Goal: Information Seeking & Learning: Learn about a topic

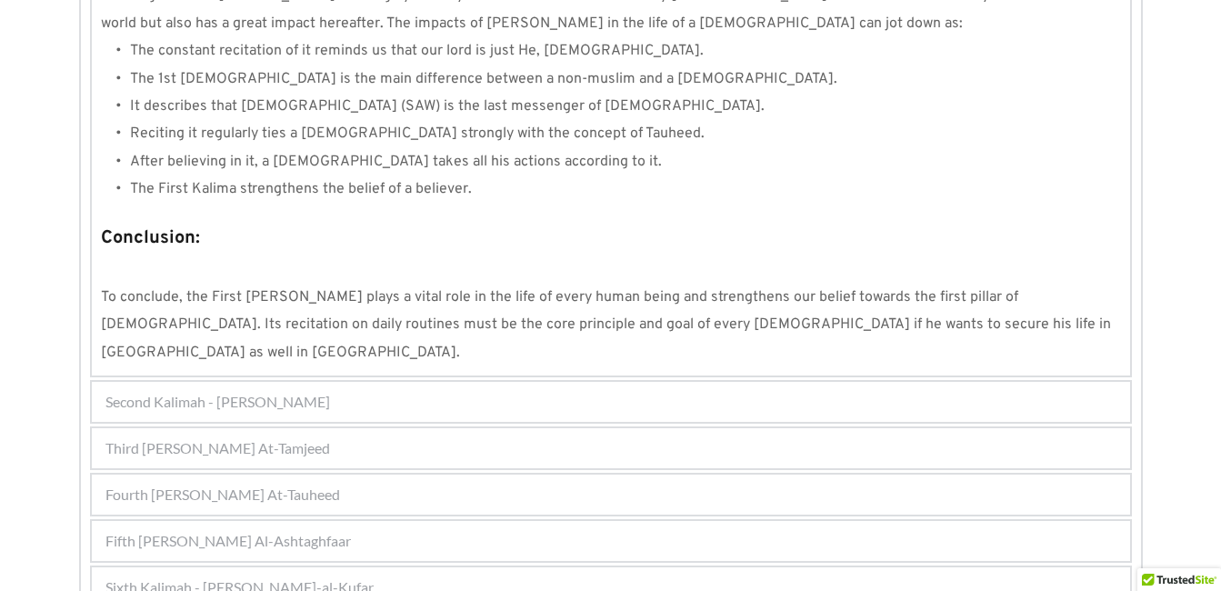
click at [348, 567] on div "Sixth Kalimah - [PERSON_NAME]-al-Kufar" at bounding box center [611, 587] width 1038 height 40
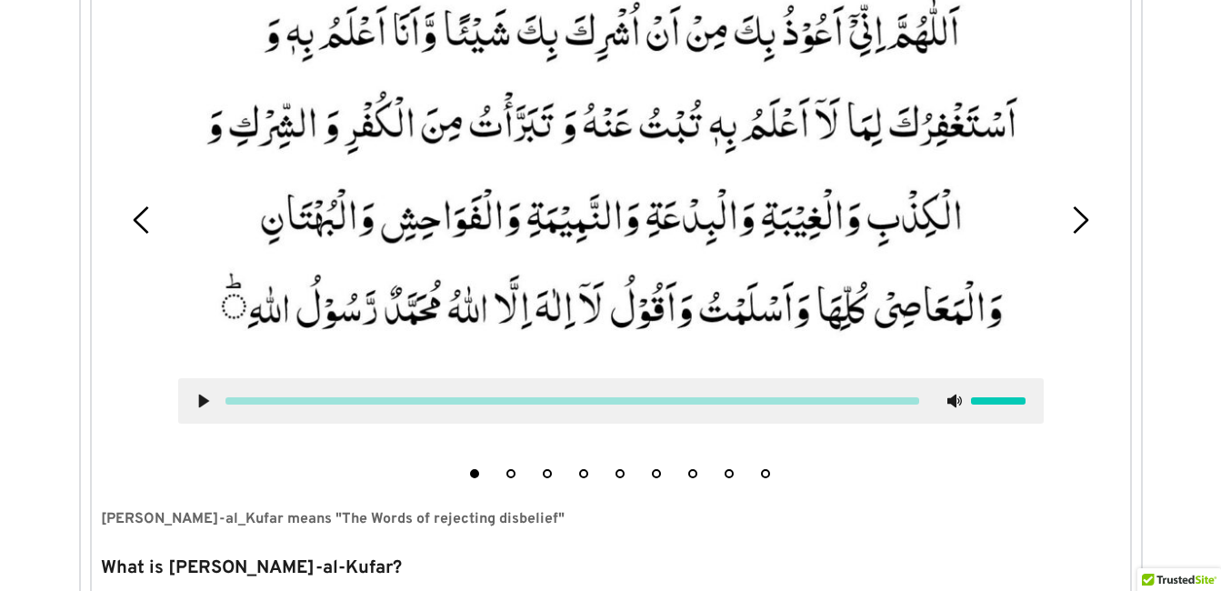
scroll to position [674, 0]
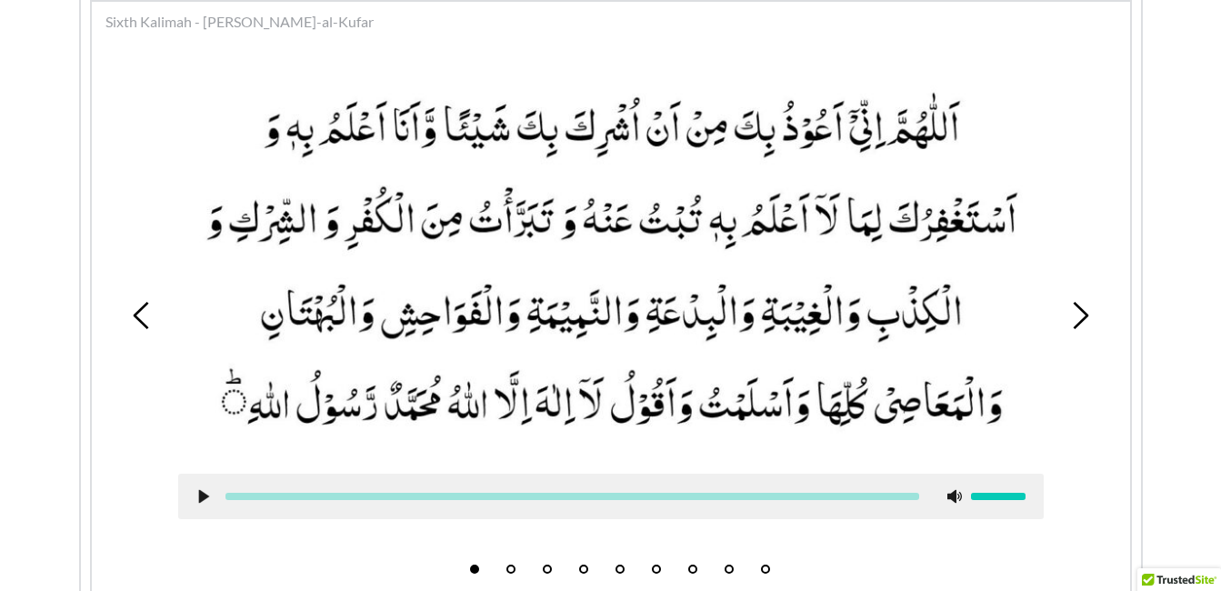
click at [621, 564] on li "5" at bounding box center [620, 565] width 18 height 18
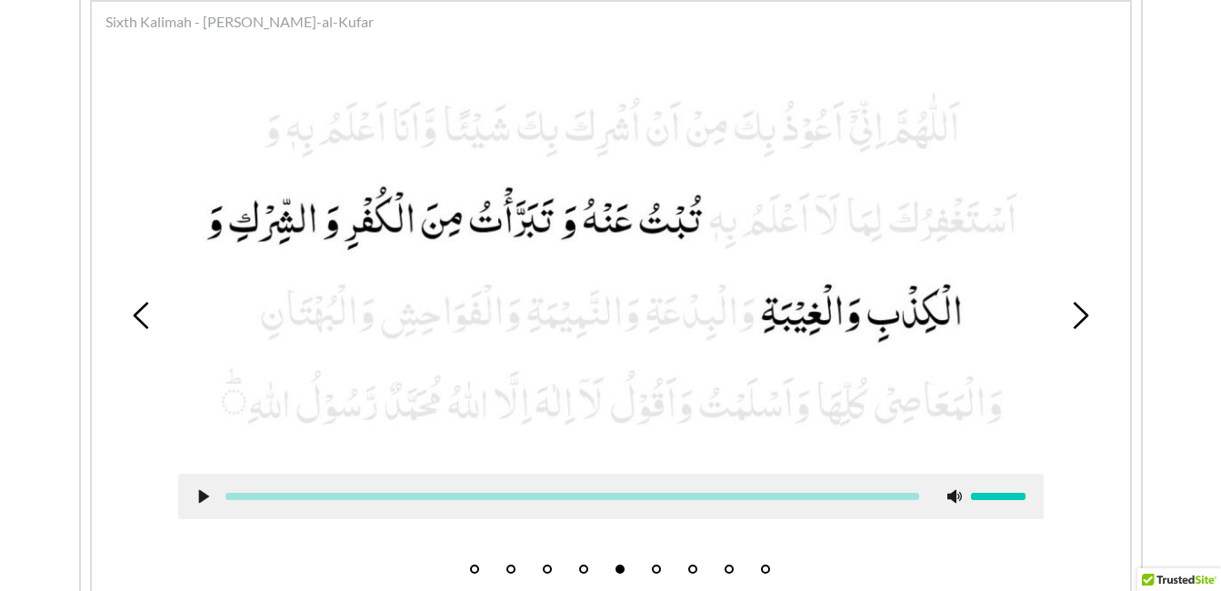
click at [206, 500] on icon at bounding box center [203, 496] width 15 height 15
click at [201, 499] on use at bounding box center [203, 496] width 12 height 14
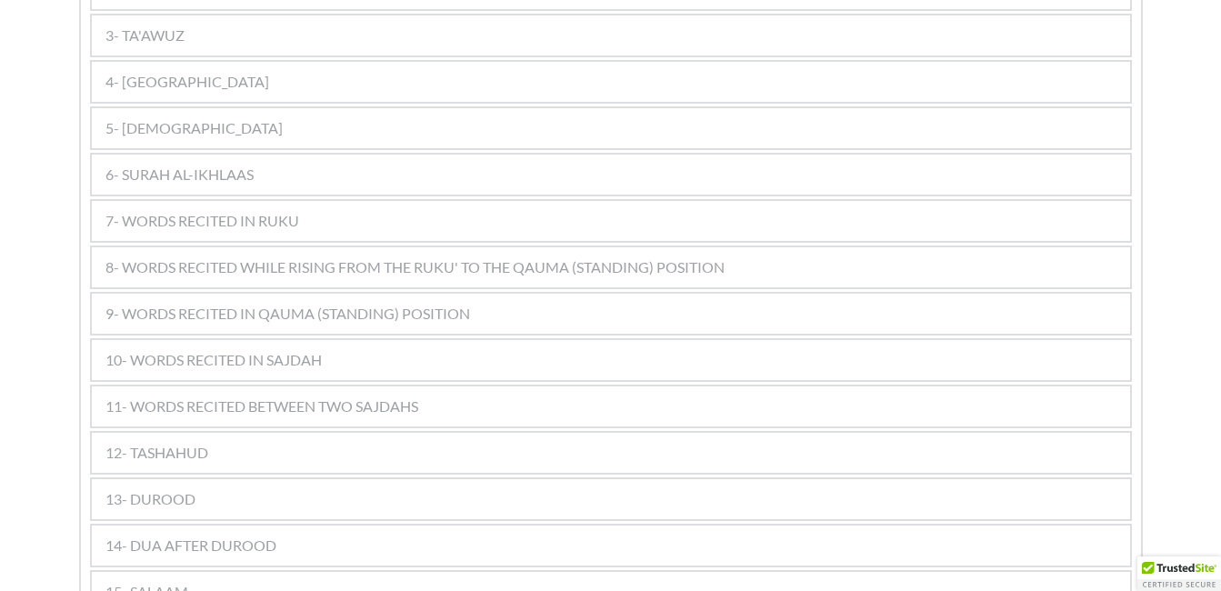
scroll to position [1198, 0]
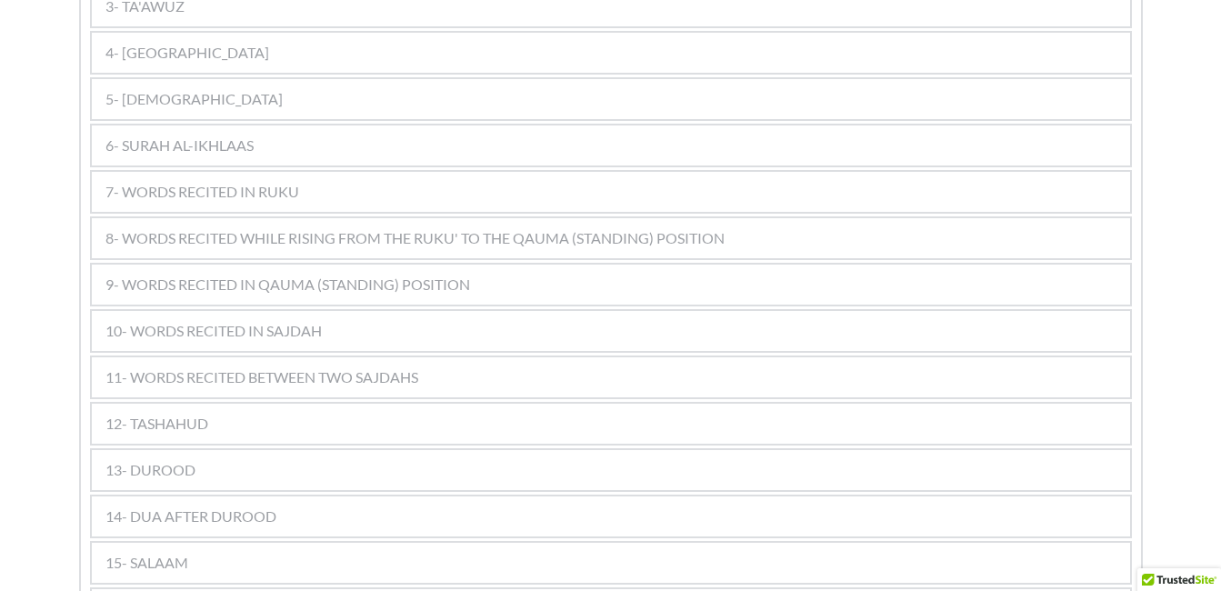
click at [348, 366] on span "11- WORDS RECITED BETWEEN TWO SAJDAHS" at bounding box center [261, 377] width 313 height 22
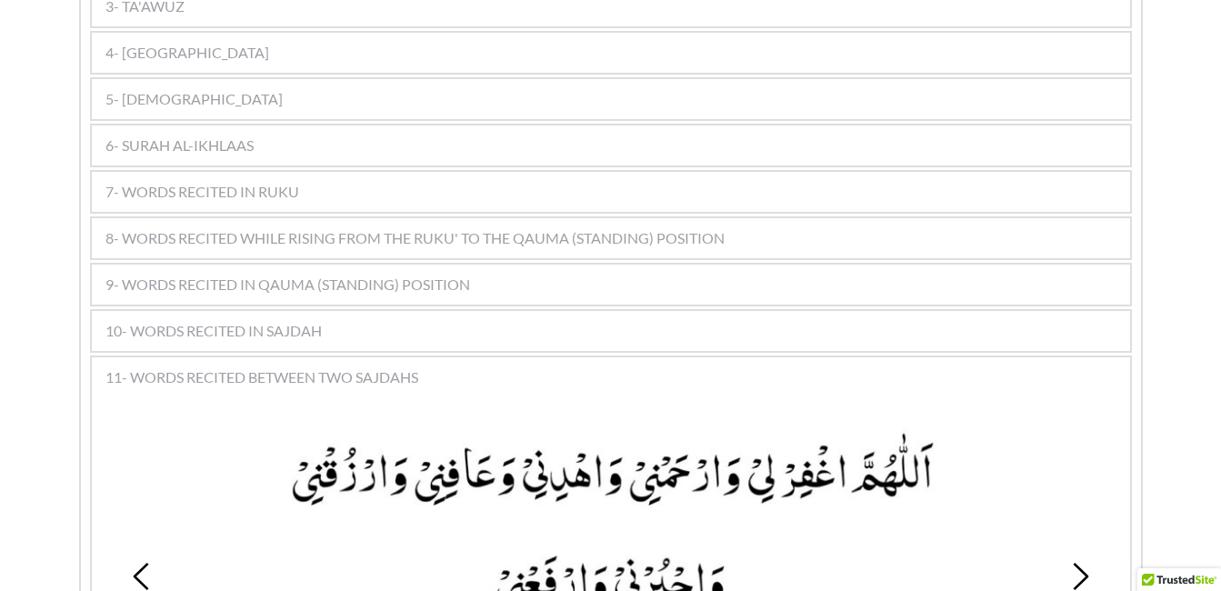
click at [585, 427] on picture at bounding box center [611, 523] width 866 height 193
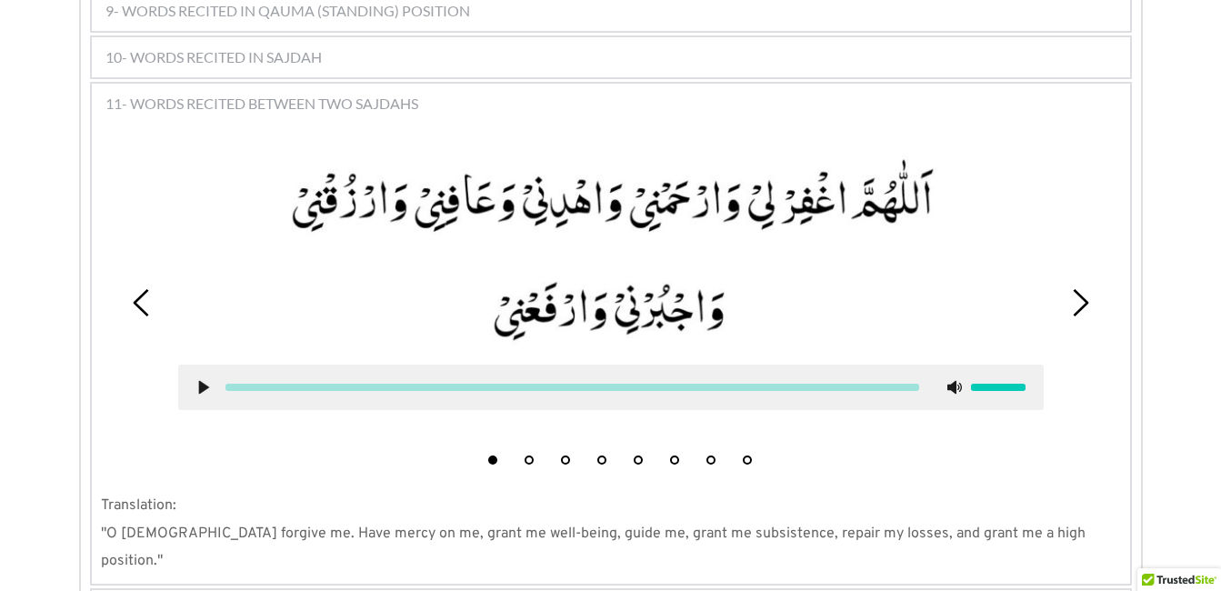
scroll to position [1489, 0]
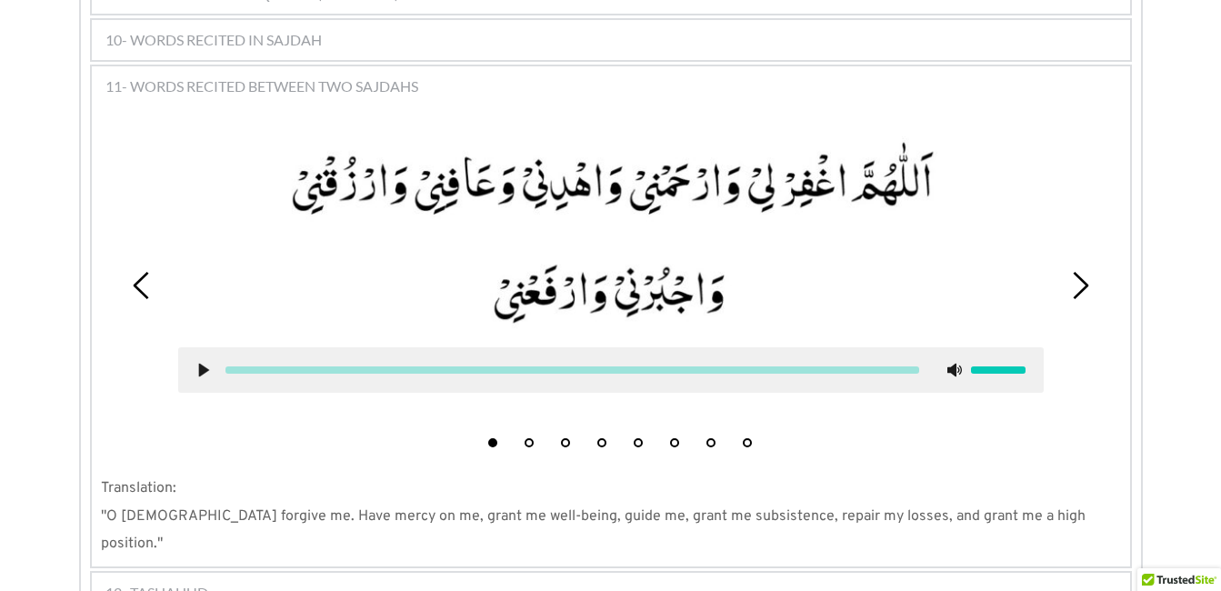
click at [637, 429] on li "5" at bounding box center [638, 438] width 18 height 18
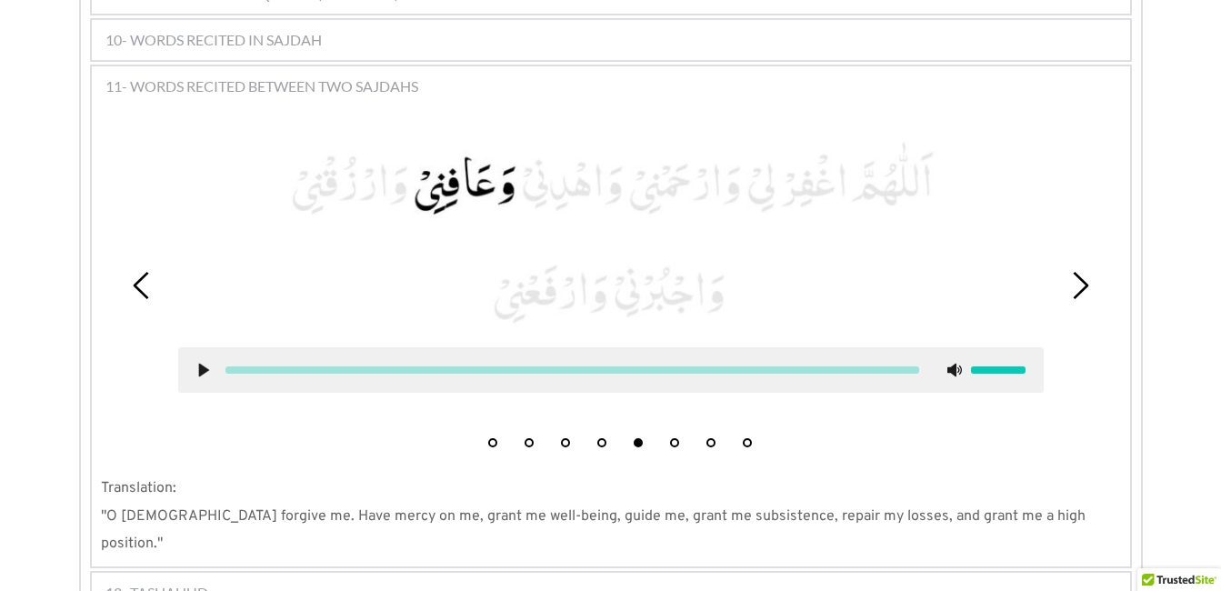
click at [203, 363] on icon at bounding box center [203, 370] width 15 height 15
click at [202, 364] on use at bounding box center [203, 371] width 12 height 14
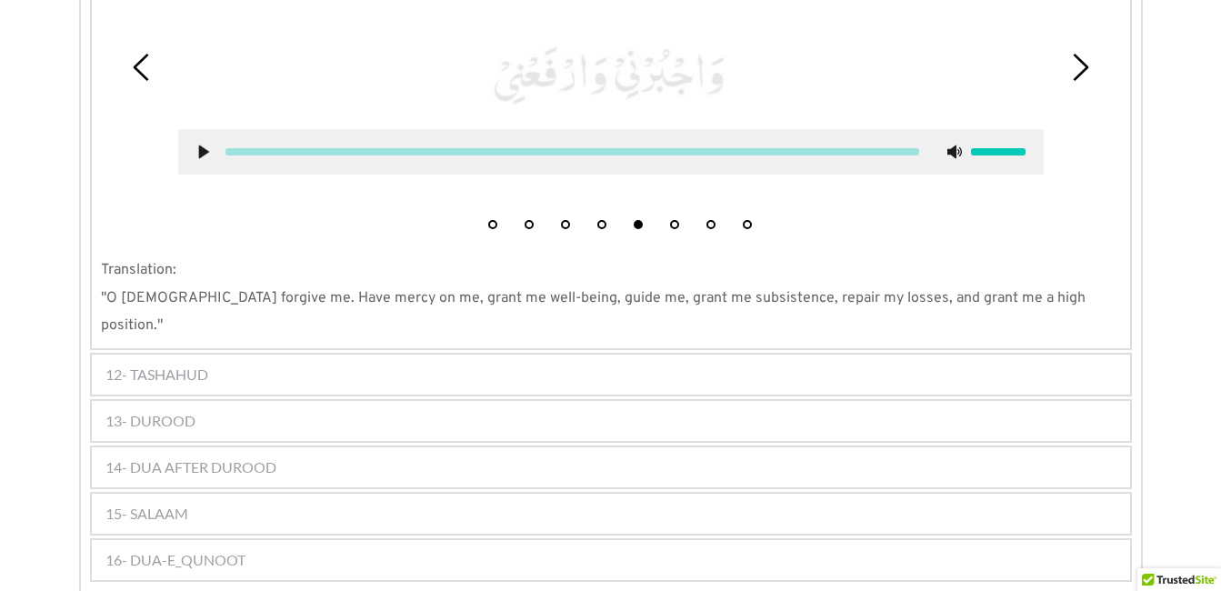
scroll to position [1744, 0]
